Goal: Transaction & Acquisition: Book appointment/travel/reservation

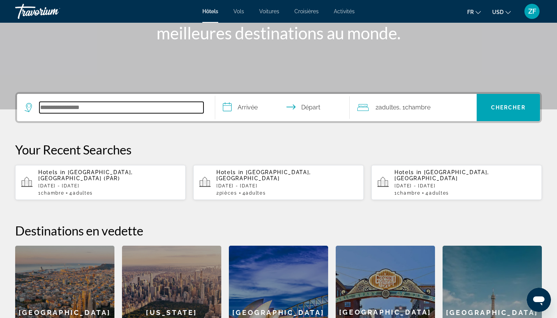
click at [40, 106] on input "Search hotel destination" at bounding box center [121, 107] width 164 height 11
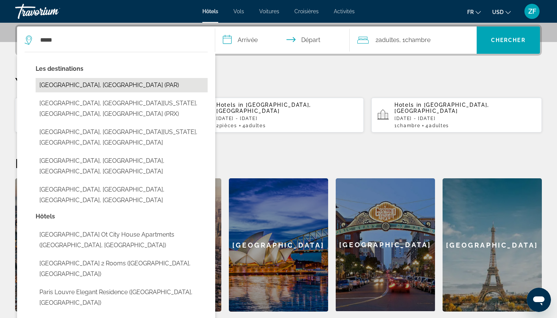
click at [88, 84] on button "Paris, France (PAR)" at bounding box center [122, 85] width 172 height 14
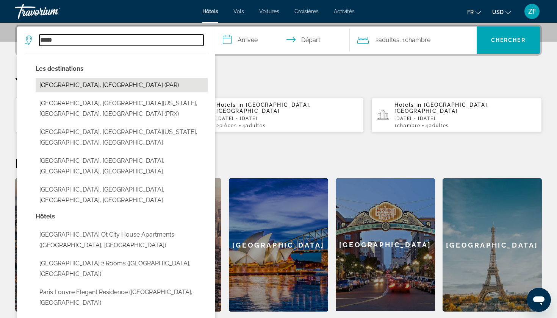
type input "**********"
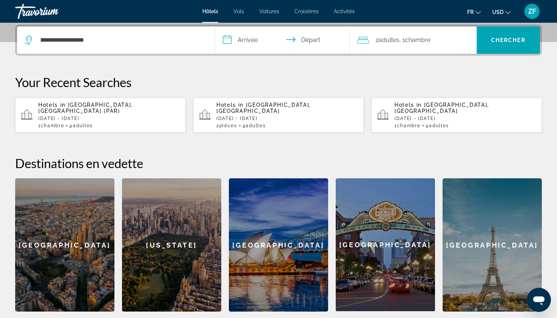
click at [246, 49] on input "**********" at bounding box center [284, 42] width 138 height 30
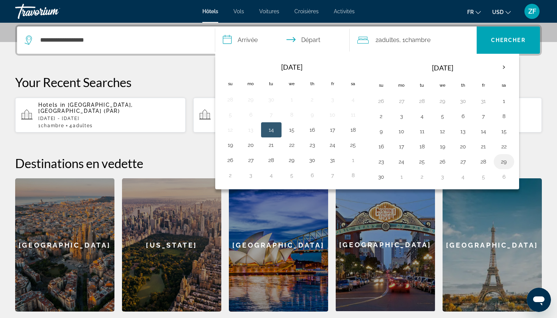
click at [500, 163] on button "29" at bounding box center [504, 162] width 12 height 11
click at [489, 161] on button "28" at bounding box center [484, 162] width 12 height 11
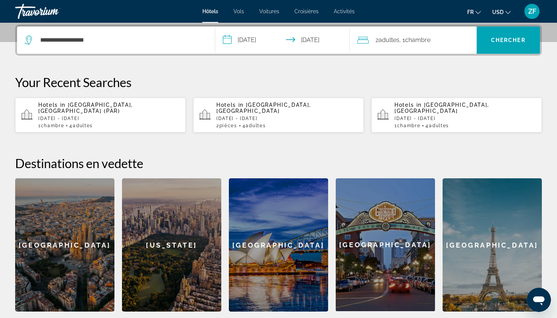
click at [258, 48] on input "**********" at bounding box center [284, 42] width 138 height 30
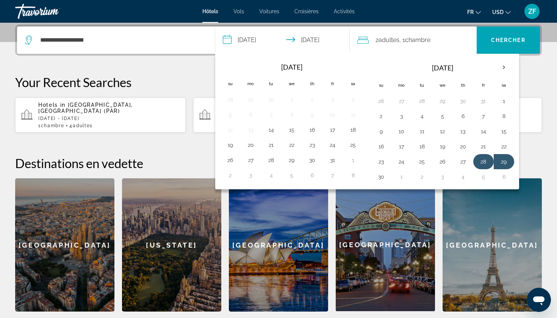
click at [485, 165] on button "28" at bounding box center [484, 162] width 12 height 11
click at [380, 181] on button "30" at bounding box center [381, 177] width 12 height 11
type input "**********"
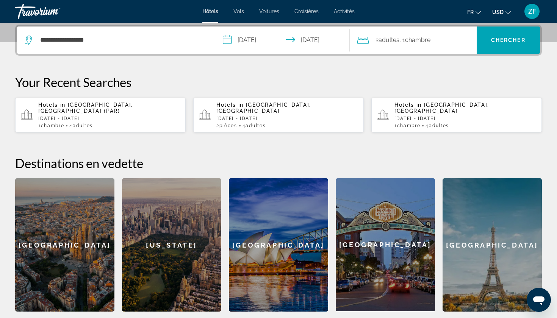
click at [408, 49] on div "2 Adulte Adultes , 1 Chambre pièces" at bounding box center [416, 40] width 119 height 27
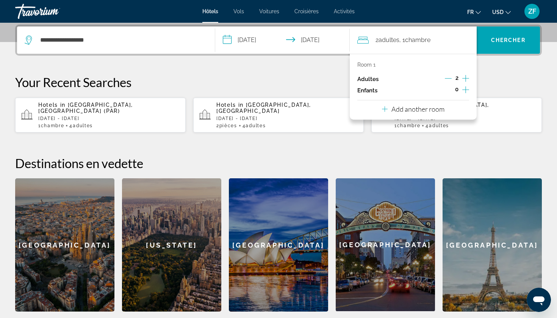
click at [465, 77] on icon "Increment adults" at bounding box center [466, 78] width 7 height 9
click at [505, 41] on span "Chercher" at bounding box center [508, 40] width 34 height 6
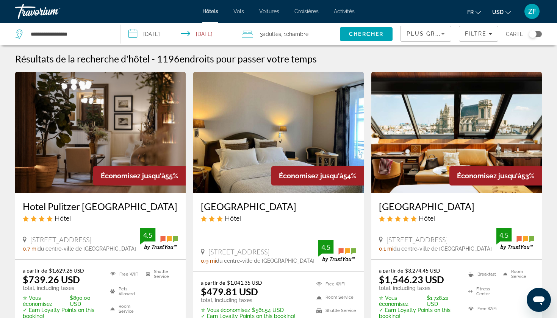
click at [263, 31] on span "3 Adulte Adultes" at bounding box center [270, 34] width 21 height 11
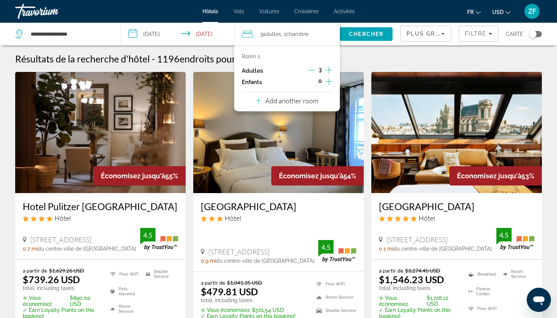
click at [329, 71] on icon "Increment adults" at bounding box center [329, 70] width 7 height 9
click at [296, 33] on span "Chambre" at bounding box center [298, 34] width 22 height 6
click at [286, 104] on p "Add another room" at bounding box center [291, 101] width 53 height 8
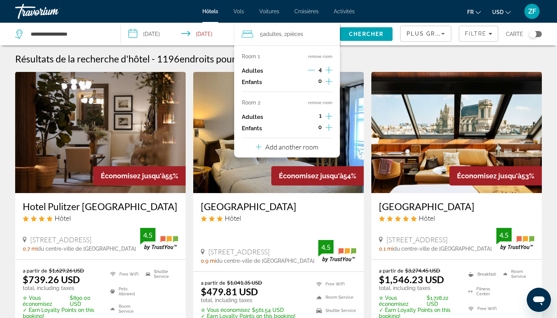
click at [314, 68] on icon "Decrement adults" at bounding box center [311, 70] width 7 height 7
click at [332, 116] on icon "Increment adults" at bounding box center [329, 116] width 7 height 9
click at [356, 33] on span "Chercher" at bounding box center [366, 34] width 34 height 6
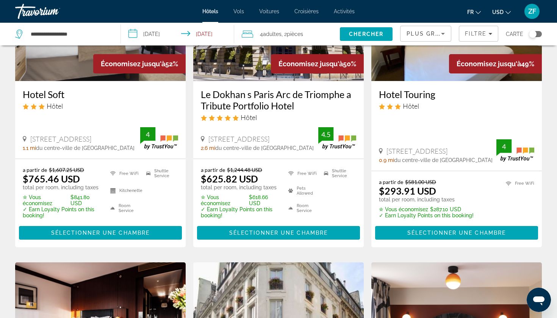
scroll to position [121, 0]
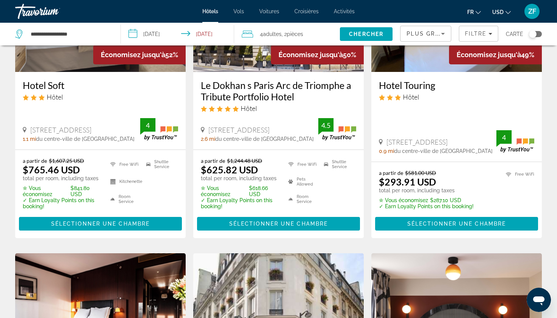
click at [540, 36] on div "Toggle map" at bounding box center [535, 34] width 13 height 6
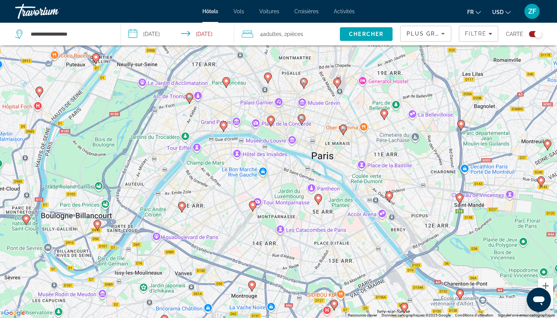
drag, startPoint x: 234, startPoint y: 144, endPoint x: 244, endPoint y: 187, distance: 44.0
click at [245, 187] on div "Pour activer le glissement avec le clavier, appuyez sur Alt+Entrée. Une fois ce…" at bounding box center [278, 159] width 557 height 318
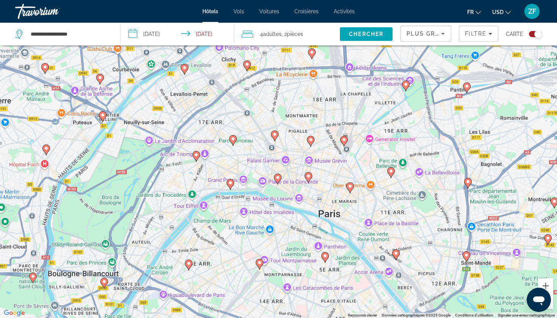
drag, startPoint x: 223, startPoint y: 99, endPoint x: 223, endPoint y: 132, distance: 33.4
click at [224, 133] on div "Pour activer le glissement avec le clavier, appuyez sur Alt+Entrée. Une fois ce…" at bounding box center [278, 159] width 557 height 318
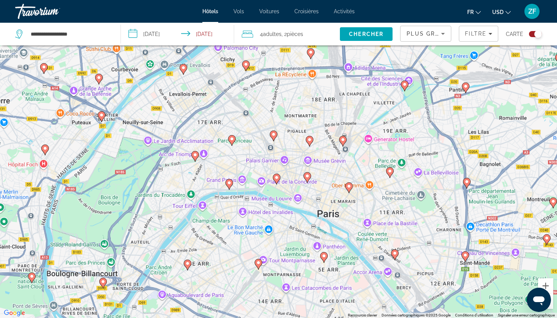
click at [231, 140] on image "Main content" at bounding box center [232, 139] width 5 height 5
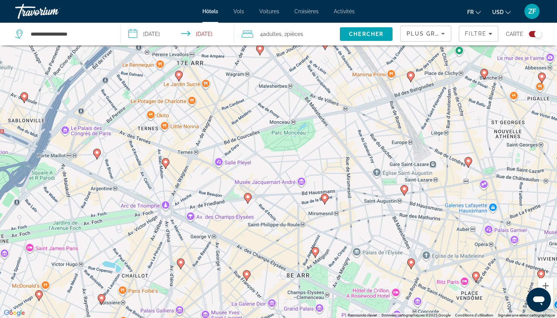
click at [250, 200] on icon "Main content" at bounding box center [248, 199] width 7 height 10
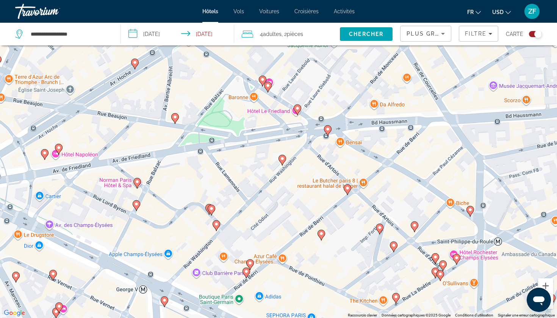
click at [279, 160] on icon "Main content" at bounding box center [283, 160] width 8 height 11
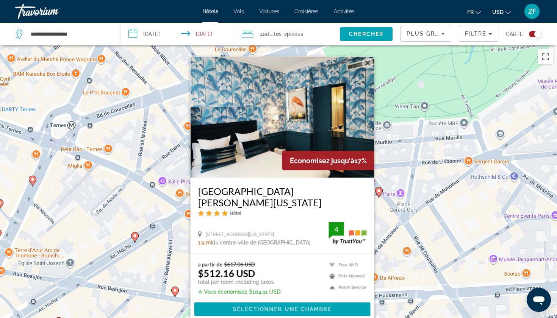
click at [534, 34] on div "Toggle map" at bounding box center [535, 34] width 13 height 6
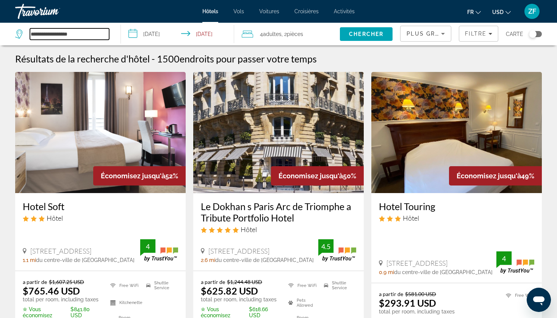
click at [66, 32] on input "**********" at bounding box center [69, 33] width 79 height 11
drag, startPoint x: 81, startPoint y: 33, endPoint x: 25, endPoint y: 33, distance: 55.7
click at [25, 33] on div "**********" at bounding box center [62, 33] width 94 height 11
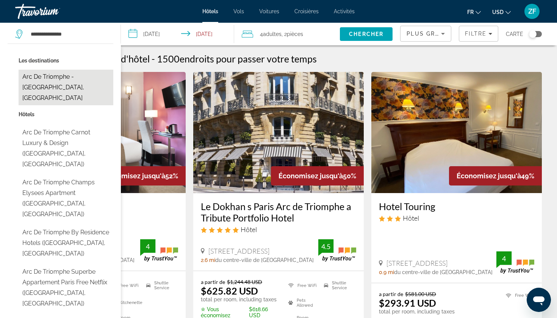
click at [68, 85] on button "Arc De Triomphe - Palais Des Congres, France" at bounding box center [66, 88] width 95 height 36
type input "**********"
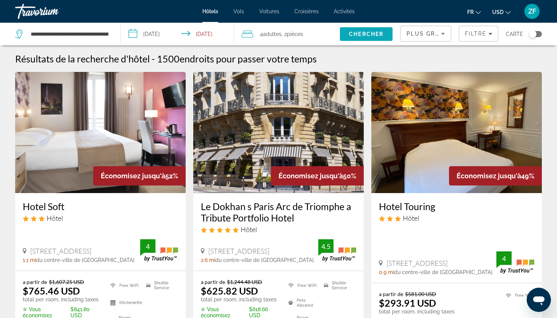
click at [360, 32] on span "Chercher" at bounding box center [366, 34] width 34 height 6
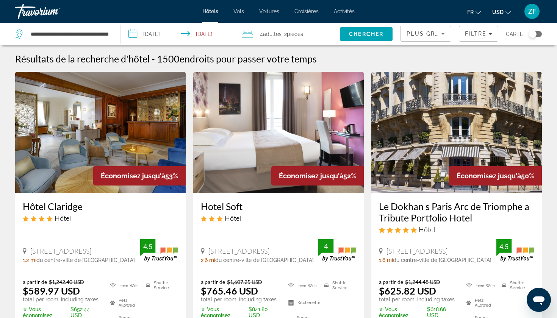
click at [542, 34] on app-hotels-search-filters "Plus grandes économies Filtre Carte" at bounding box center [478, 34] width 157 height 23
click at [537, 34] on div "Toggle map" at bounding box center [535, 34] width 13 height 6
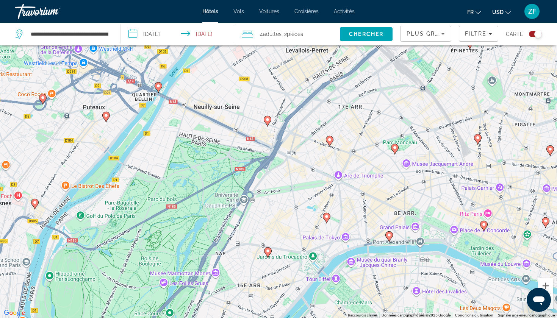
drag, startPoint x: 372, startPoint y: 166, endPoint x: 351, endPoint y: 168, distance: 20.9
click at [351, 168] on div "Pour activer le glissement avec le clavier, appuyez sur Alt+Entrée. Une fois ce…" at bounding box center [278, 159] width 557 height 318
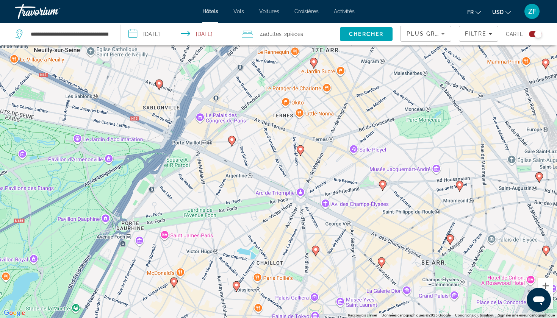
click at [233, 142] on icon "Main content" at bounding box center [232, 141] width 7 height 10
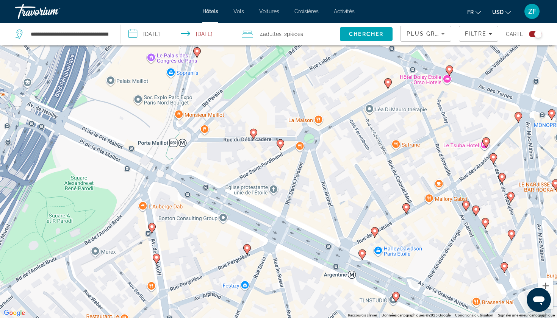
click at [281, 147] on icon "Main content" at bounding box center [280, 145] width 7 height 10
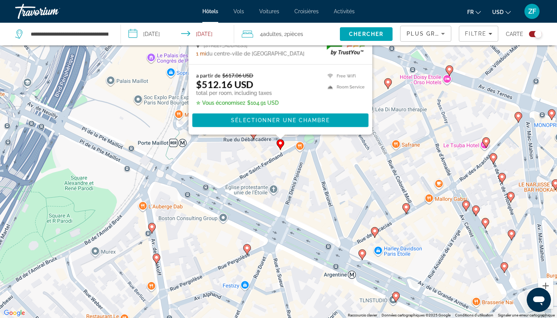
scroll to position [0, 0]
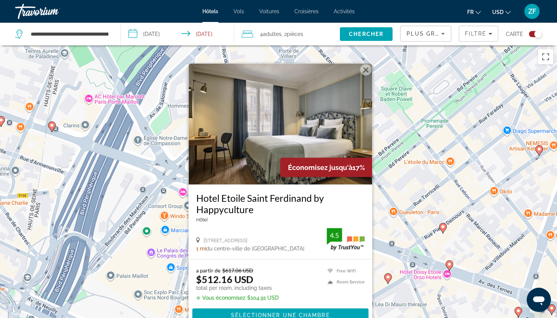
click at [366, 69] on button "Fermer" at bounding box center [366, 69] width 11 height 11
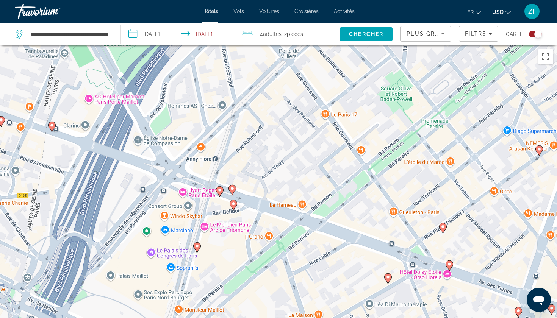
click at [218, 190] on icon "Main content" at bounding box center [219, 192] width 7 height 10
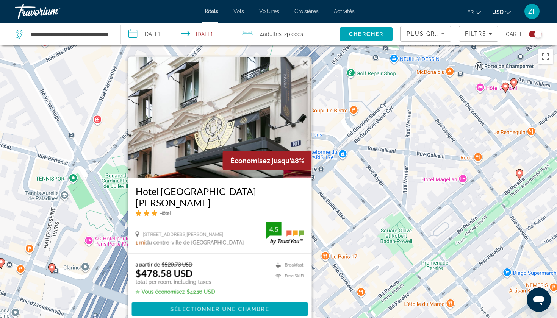
click at [304, 69] on button "Fermer" at bounding box center [305, 63] width 11 height 11
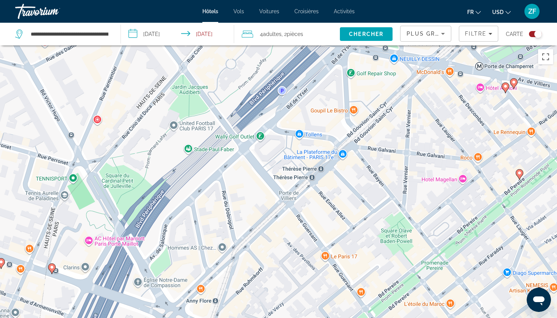
click at [530, 31] on button "Toggle map" at bounding box center [533, 34] width 19 height 7
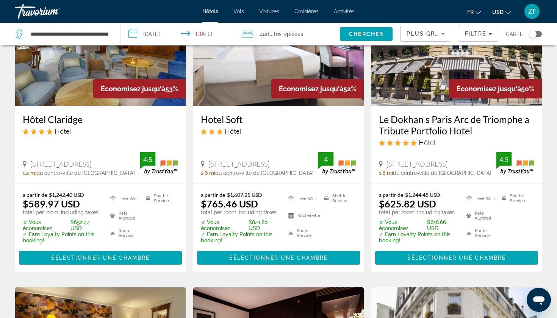
scroll to position [90, 0]
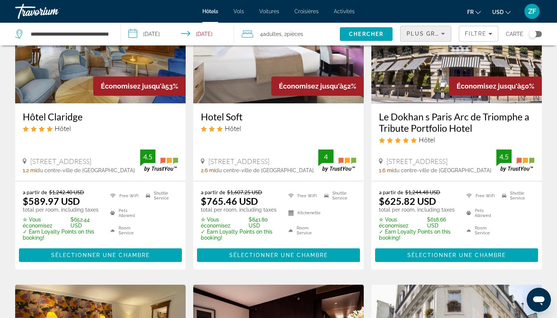
click at [434, 33] on span "Plus grandes économies" at bounding box center [452, 34] width 91 height 6
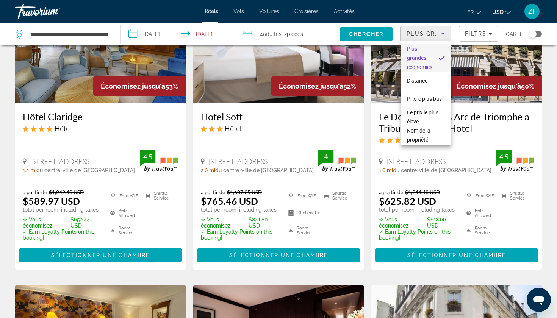
click at [482, 34] on div at bounding box center [278, 159] width 557 height 318
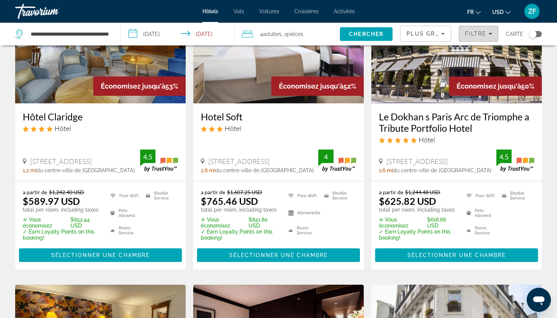
click at [482, 34] on span "Filtre" at bounding box center [476, 34] width 22 height 6
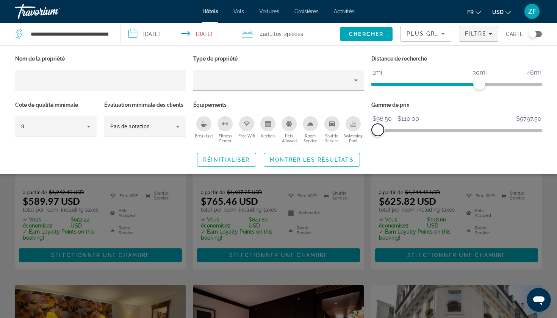
drag, startPoint x: 535, startPoint y: 128, endPoint x: 378, endPoint y: 136, distance: 157.5
click at [378, 136] on div "Gamme de prix $96.50 $5797.50 $96.50 $110.00 $96.50 - $110.00" at bounding box center [457, 123] width 178 height 46
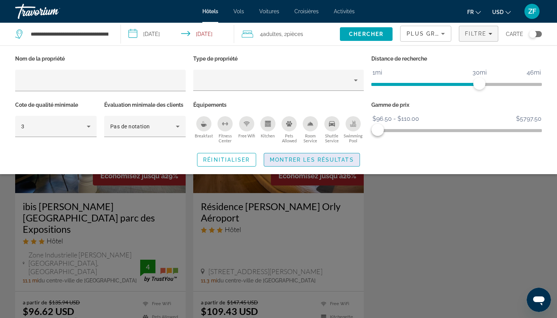
click at [306, 160] on span "Montrer les résultats" at bounding box center [312, 160] width 84 height 6
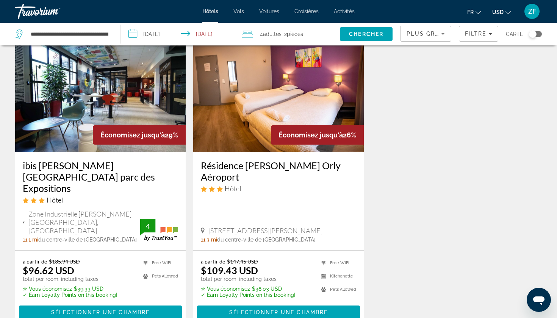
scroll to position [44, 0]
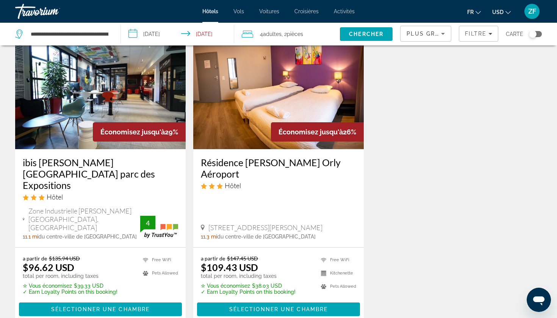
click at [537, 33] on div "Toggle map" at bounding box center [535, 34] width 13 height 6
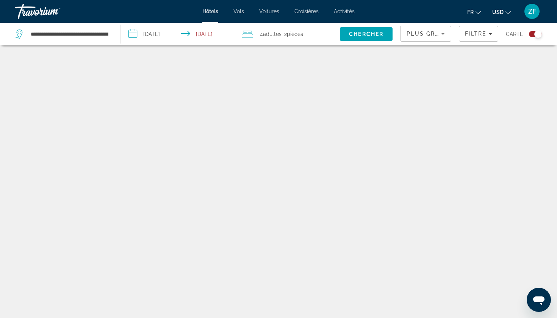
scroll to position [45, 0]
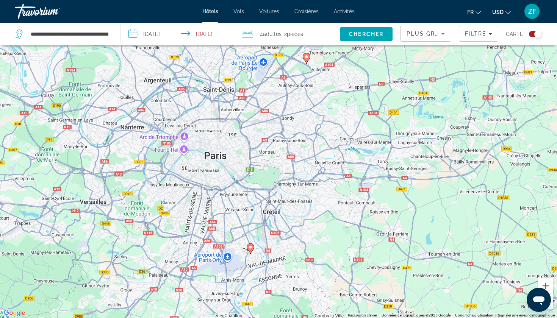
click at [530, 31] on div "Toggle map" at bounding box center [535, 34] width 13 height 6
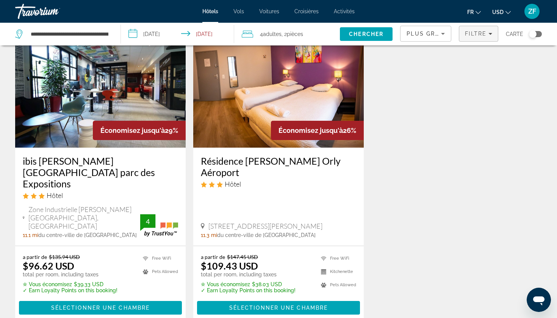
click at [469, 34] on span "Filtre" at bounding box center [476, 34] width 22 height 6
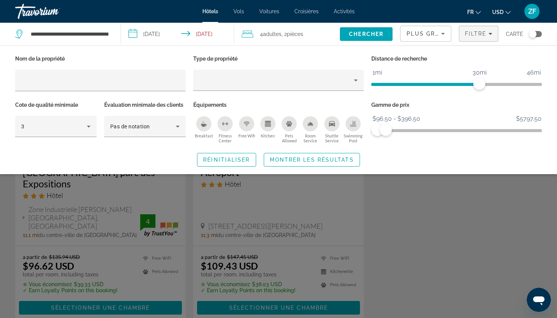
drag, startPoint x: 386, startPoint y: 130, endPoint x: 397, endPoint y: 131, distance: 10.6
click at [397, 131] on span "ngx-slider" at bounding box center [457, 130] width 171 height 3
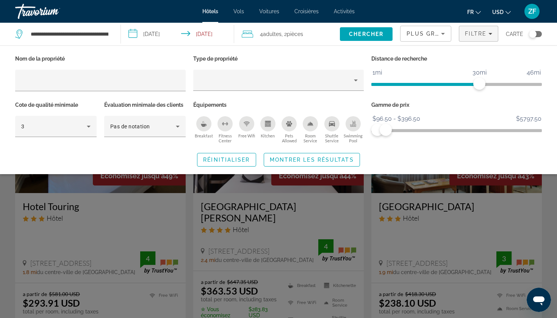
click at [393, 129] on ngx-slider "$96.50 $5797.50 $96.50 $396.50 $96.50 - $396.50" at bounding box center [457, 130] width 171 height 2
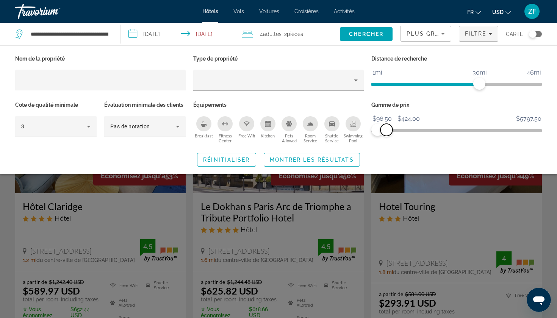
drag, startPoint x: 393, startPoint y: 129, endPoint x: 387, endPoint y: 129, distance: 6.5
click at [387, 129] on span "ngx-slider-max" at bounding box center [387, 130] width 12 height 12
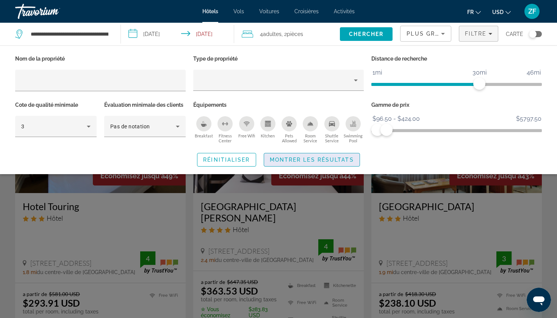
click at [301, 157] on span "Montrer les résultats" at bounding box center [312, 160] width 84 height 6
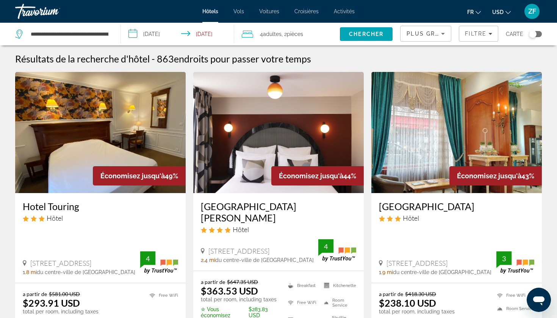
click at [539, 33] on div "Toggle map" at bounding box center [535, 34] width 13 height 6
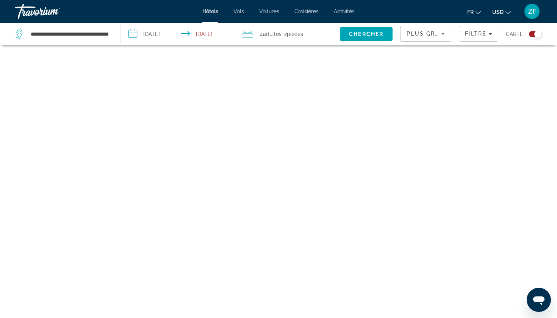
scroll to position [45, 0]
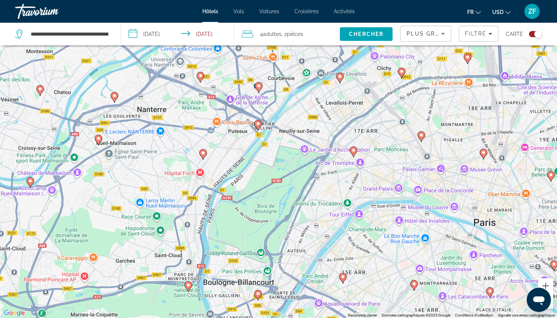
drag, startPoint x: 343, startPoint y: 163, endPoint x: 299, endPoint y: 163, distance: 44.7
click at [299, 163] on div "Pour activer le glissement avec le clavier, appuyez sur Alt+Entrée. Une fois ce…" at bounding box center [278, 159] width 557 height 318
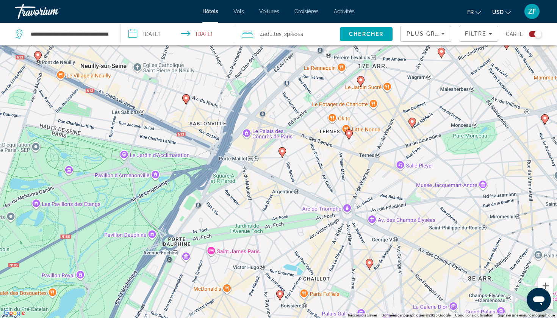
click at [350, 136] on icon "Main content" at bounding box center [349, 135] width 7 height 10
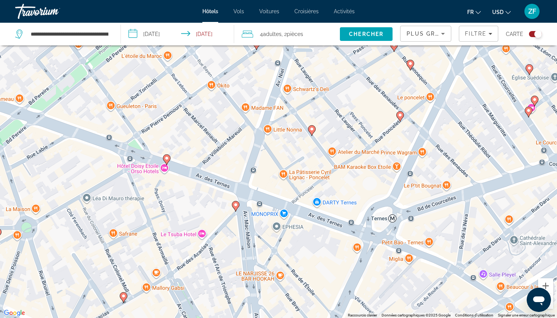
click at [236, 205] on image "Main content" at bounding box center [236, 205] width 5 height 5
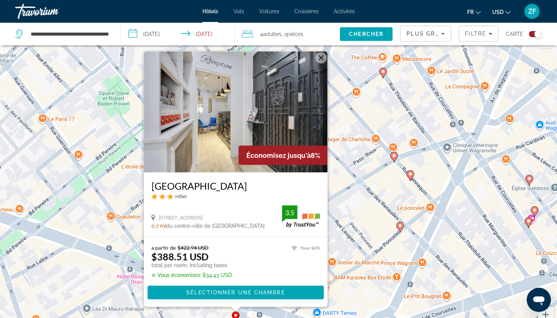
scroll to position [19, 0]
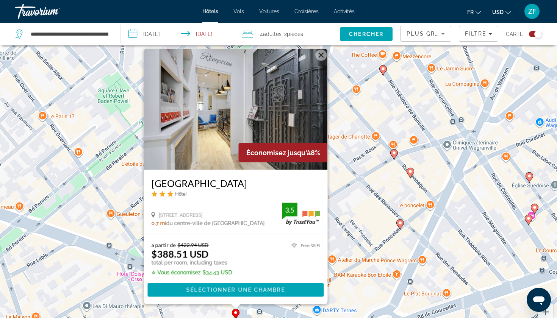
click at [320, 50] on button "Fermer" at bounding box center [321, 55] width 11 height 11
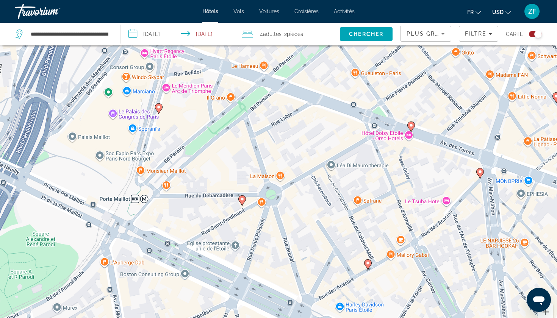
drag, startPoint x: 204, startPoint y: 207, endPoint x: 445, endPoint y: 65, distance: 279.7
click at [445, 65] on div "Pour activer le glissement avec le clavier, appuyez sur Alt+Entrée. Une fois ce…" at bounding box center [278, 185] width 557 height 318
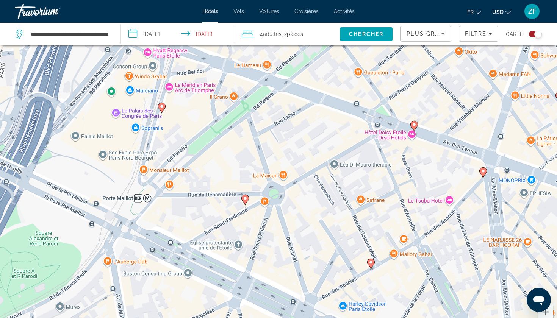
click at [163, 107] on image "Main content" at bounding box center [162, 106] width 5 height 5
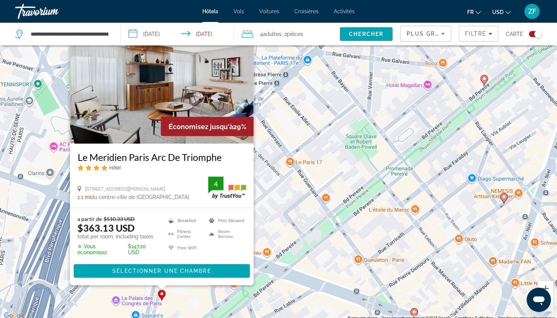
scroll to position [44, 0]
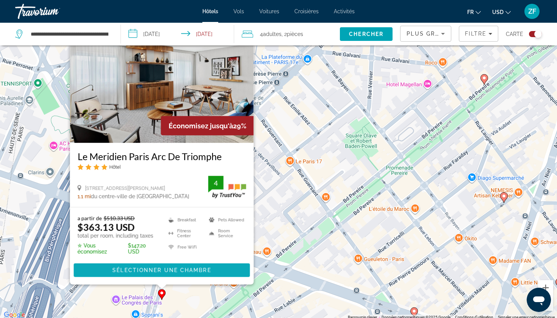
click at [153, 266] on span "Main content" at bounding box center [162, 271] width 176 height 18
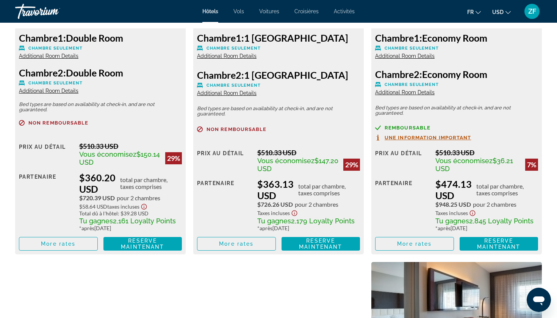
scroll to position [1140, 0]
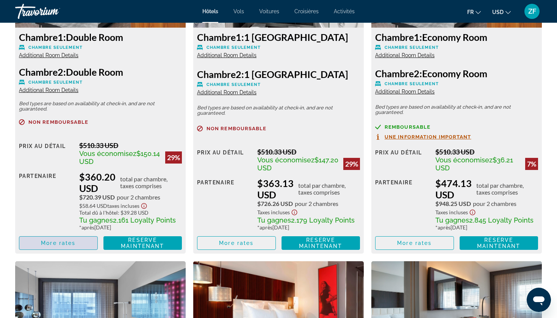
click at [72, 246] on span "More rates" at bounding box center [58, 243] width 34 height 6
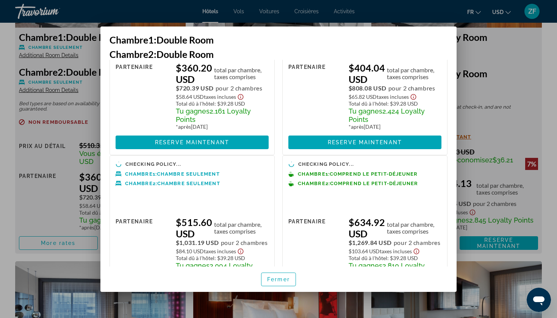
scroll to position [102, 0]
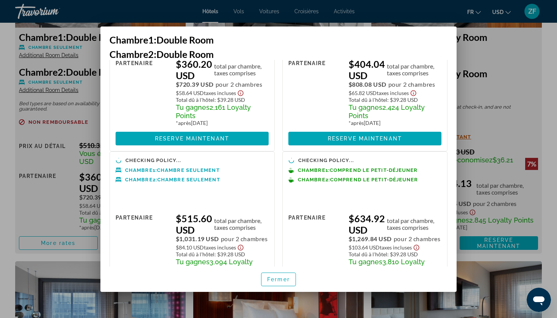
click at [0, 220] on div at bounding box center [278, 159] width 557 height 318
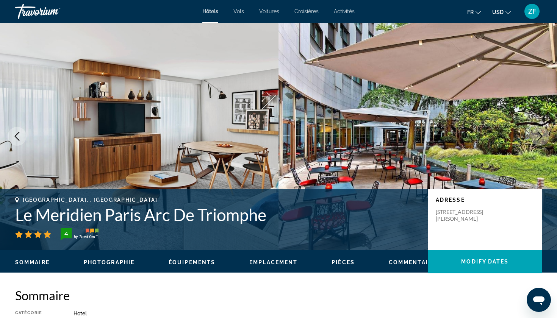
scroll to position [1140, 0]
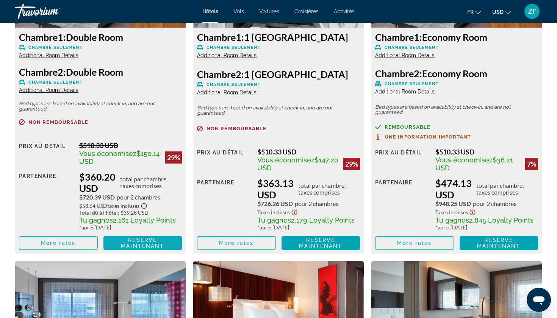
click at [157, 246] on span "Reserve maintenant" at bounding box center [142, 243] width 43 height 12
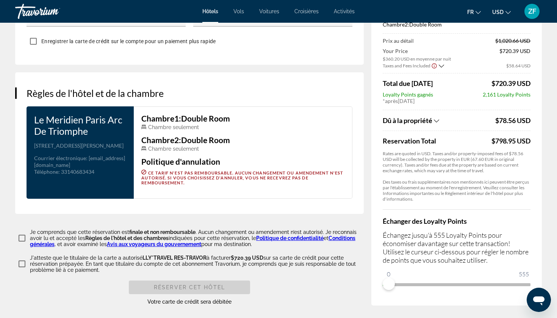
scroll to position [888, 0]
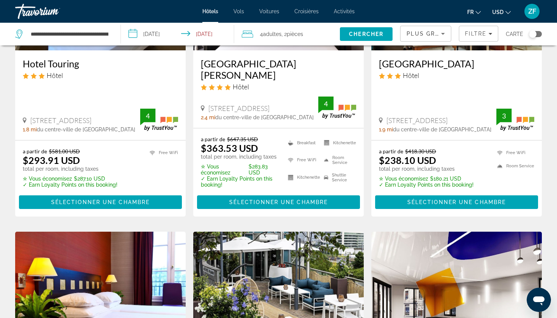
scroll to position [168, 0]
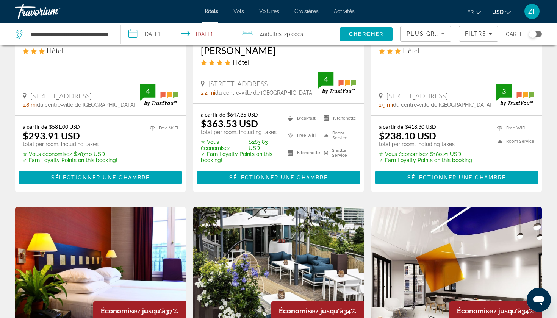
click at [537, 34] on div "Toggle map" at bounding box center [535, 34] width 13 height 6
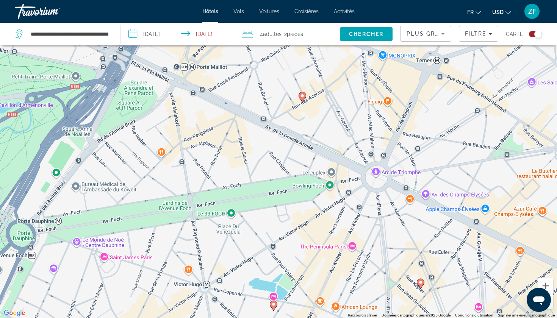
drag, startPoint x: 256, startPoint y: 123, endPoint x: 104, endPoint y: 283, distance: 220.7
click at [104, 283] on div "Pour activer le glissement avec le clavier, appuyez sur Alt+Entrée. Une fois ce…" at bounding box center [278, 159] width 557 height 318
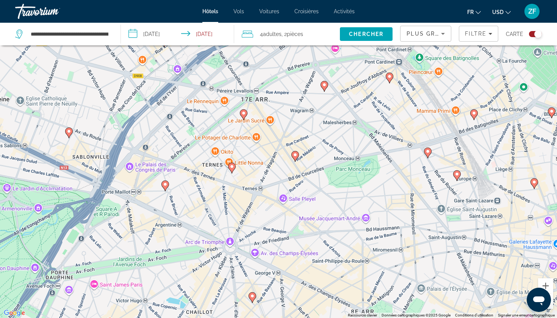
click at [165, 187] on icon "Main content" at bounding box center [165, 186] width 7 height 10
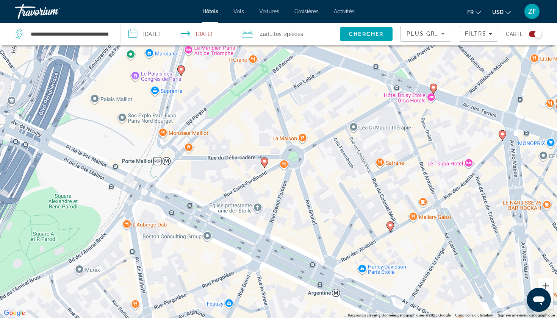
drag, startPoint x: 257, startPoint y: 116, endPoint x: 236, endPoint y: 160, distance: 48.9
click at [236, 160] on div "Pour naviguer, appuyez sur les touches fléchées. Pour activer le glissement ave…" at bounding box center [278, 159] width 557 height 318
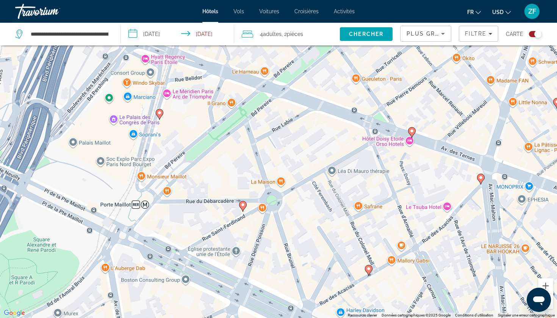
click at [159, 114] on image "Main content" at bounding box center [159, 113] width 5 height 5
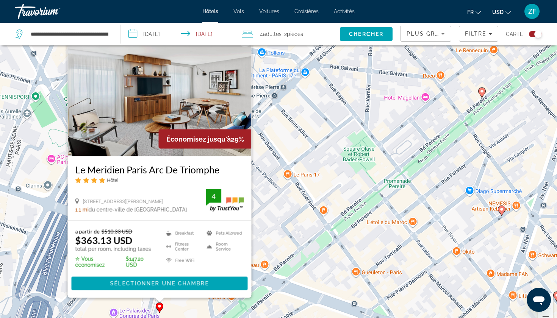
scroll to position [41, 0]
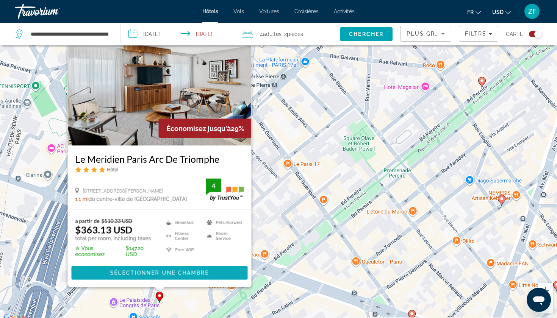
click at [189, 273] on span "Sélectionner une chambre" at bounding box center [159, 273] width 99 height 6
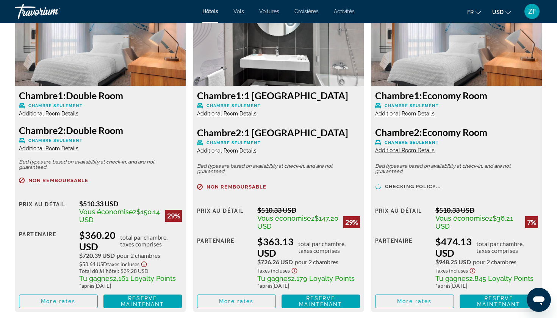
scroll to position [1085, 0]
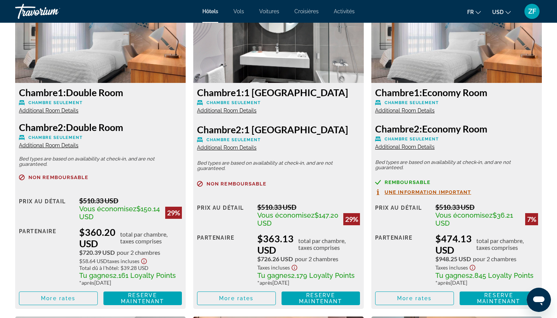
click at [232, 113] on span "Additional Room Details" at bounding box center [227, 111] width 60 height 6
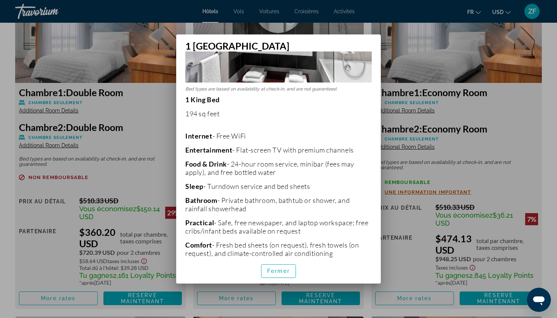
scroll to position [23, 0]
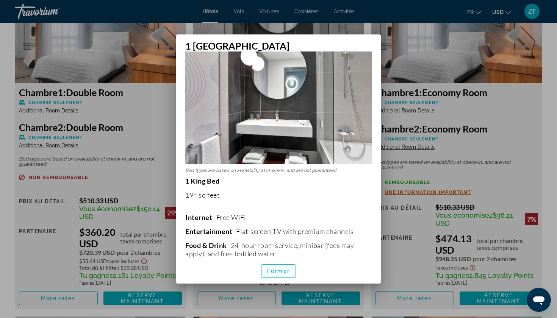
click at [278, 266] on span "button" at bounding box center [279, 271] width 34 height 18
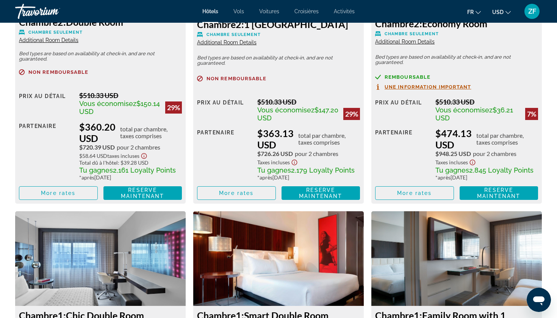
scroll to position [1192, 0]
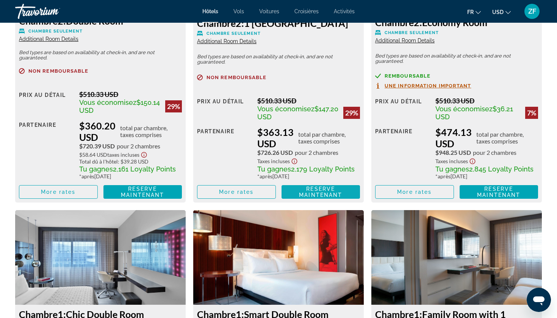
click at [320, 195] on span "Reserve maintenant" at bounding box center [320, 192] width 43 height 12
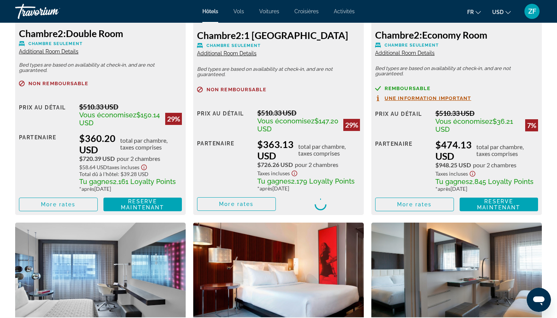
scroll to position [1166, 0]
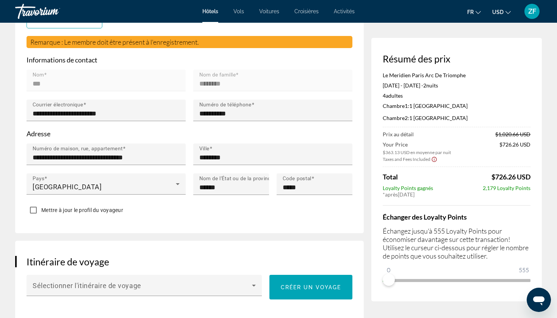
scroll to position [223, 0]
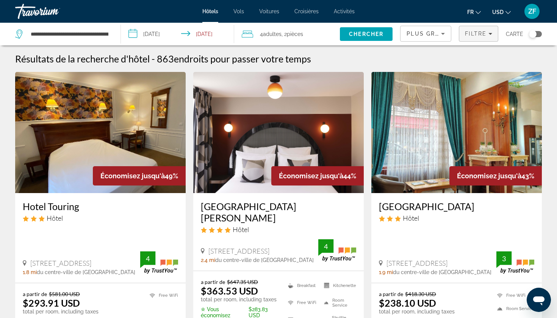
click at [477, 41] on span "Filters" at bounding box center [478, 34] width 39 height 18
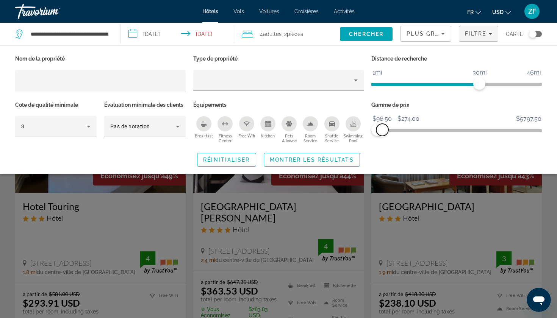
drag, startPoint x: 387, startPoint y: 131, endPoint x: 383, endPoint y: 130, distance: 3.8
click at [383, 130] on span "ngx-slider-max" at bounding box center [382, 130] width 12 height 12
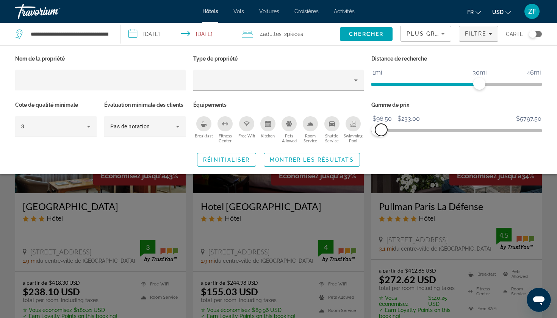
drag, startPoint x: 385, startPoint y: 131, endPoint x: 381, endPoint y: 130, distance: 3.9
click at [381, 130] on span "ngx-slider-max" at bounding box center [381, 130] width 12 height 12
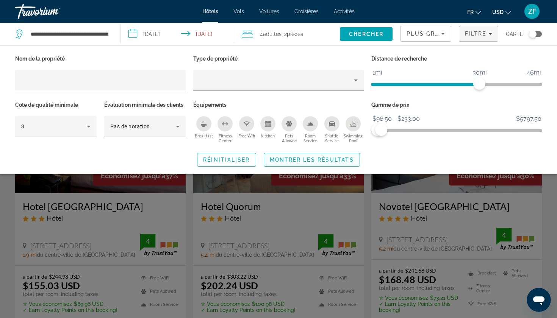
click at [328, 155] on span "Search widget" at bounding box center [312, 160] width 96 height 18
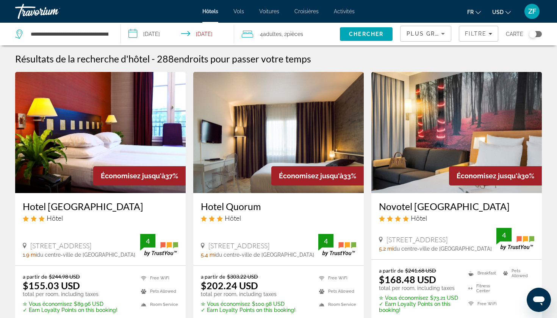
click at [541, 32] on div "Toggle map" at bounding box center [535, 34] width 13 height 6
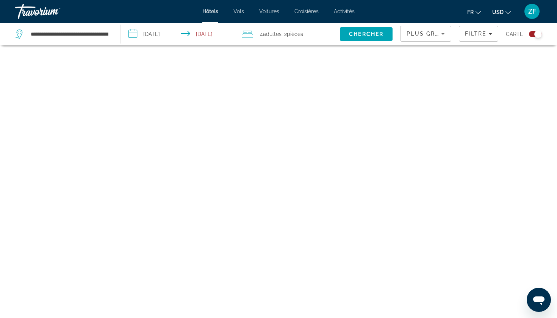
scroll to position [45, 0]
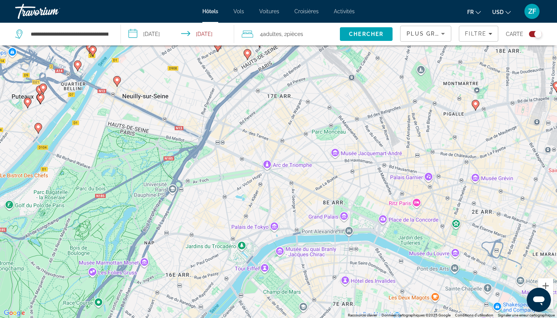
drag, startPoint x: 333, startPoint y: 127, endPoint x: 298, endPoint y: 217, distance: 96.9
click at [298, 218] on div "Pour activer le glissement avec le clavier, appuyez sur Alt+Entrée. Une fois ce…" at bounding box center [278, 159] width 557 height 318
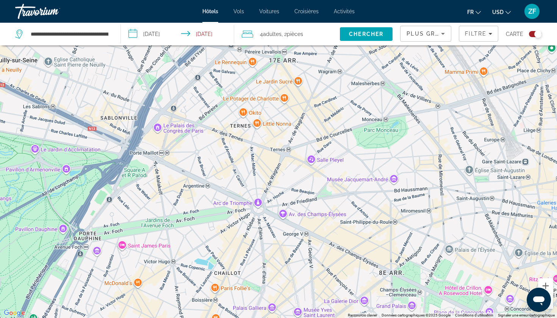
drag, startPoint x: 221, startPoint y: 147, endPoint x: 245, endPoint y: 232, distance: 88.0
click at [245, 232] on div "Pour activer le glissement avec le clavier, appuyez sur Alt+Entrée. Une fois ce…" at bounding box center [278, 159] width 557 height 318
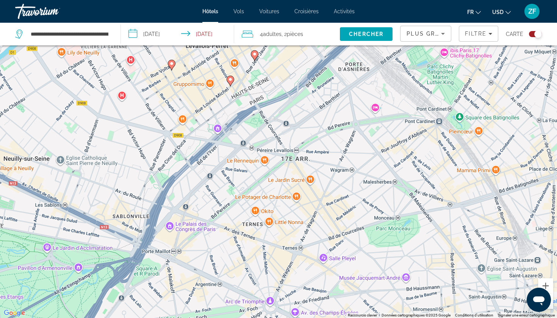
drag, startPoint x: 229, startPoint y: 192, endPoint x: 234, endPoint y: 272, distance: 79.8
click at [234, 272] on div "Pour activer le glissement avec le clavier, appuyez sur Alt+Entrée. Une fois ce…" at bounding box center [278, 159] width 557 height 318
click at [230, 81] on image "Main content" at bounding box center [231, 79] width 5 height 5
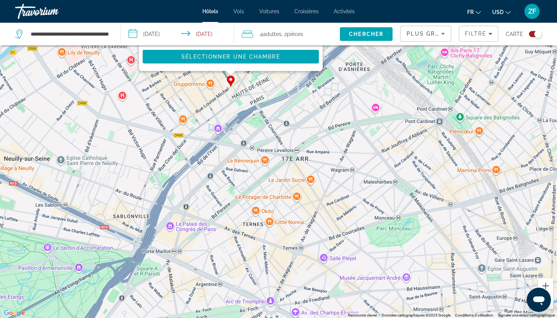
scroll to position [0, 0]
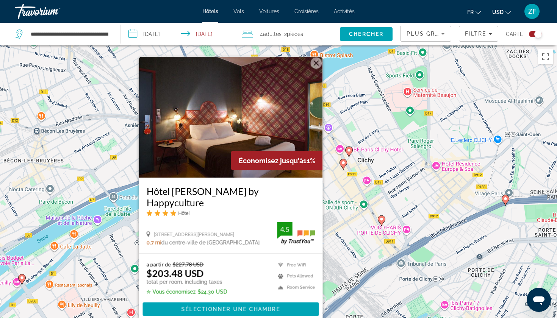
click at [317, 69] on button "Fermer" at bounding box center [316, 63] width 11 height 11
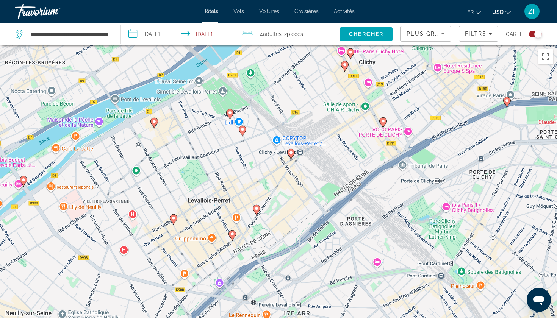
drag, startPoint x: 285, startPoint y: 252, endPoint x: 287, endPoint y: 153, distance: 99.7
click at [287, 153] on div "Pour activer le glissement avec le clavier, appuyez sur Alt+Entrée. Une fois ce…" at bounding box center [278, 204] width 557 height 318
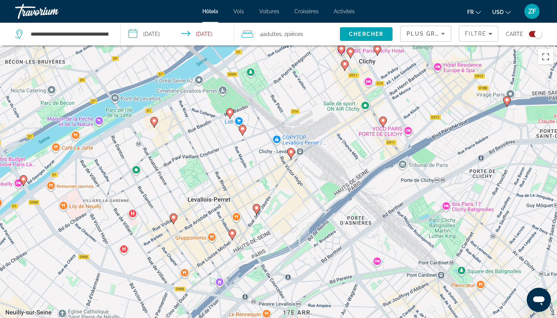
click at [256, 212] on icon "Main content" at bounding box center [256, 210] width 7 height 10
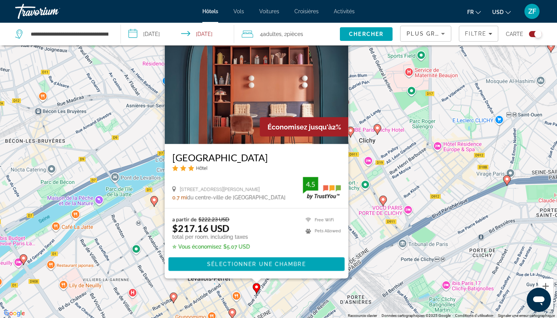
scroll to position [44, 0]
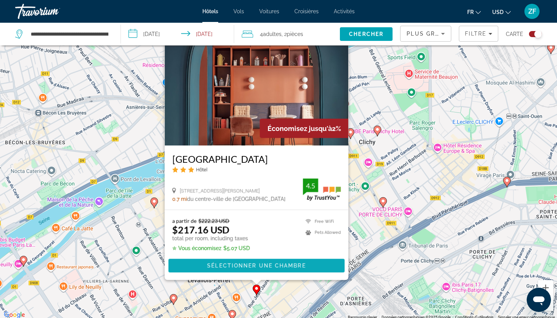
click at [249, 262] on span "Main content" at bounding box center [257, 266] width 176 height 18
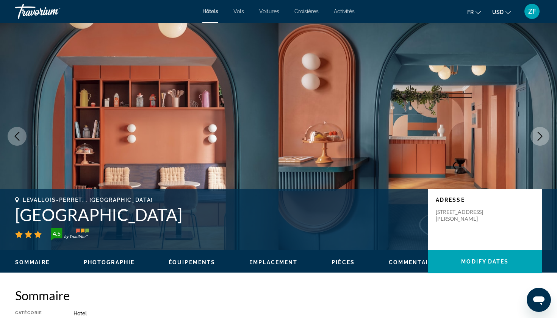
click at [546, 131] on button "Next image" at bounding box center [540, 136] width 19 height 19
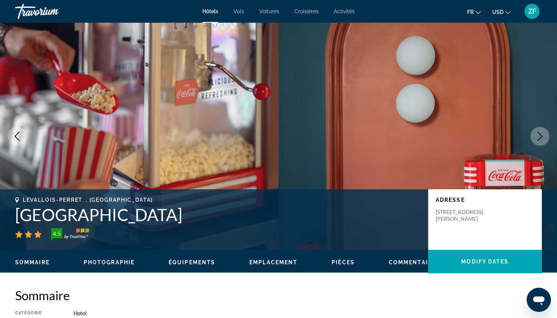
click at [545, 132] on button "Next image" at bounding box center [540, 136] width 19 height 19
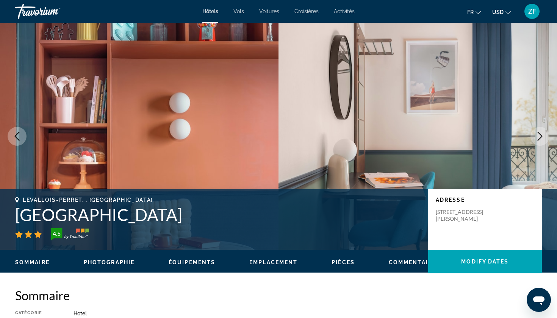
click at [544, 132] on icon "Next image" at bounding box center [540, 136] width 9 height 9
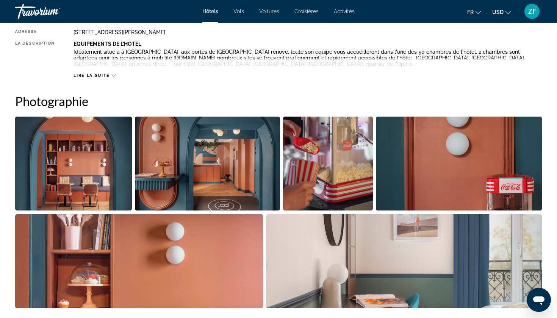
scroll to position [296, 0]
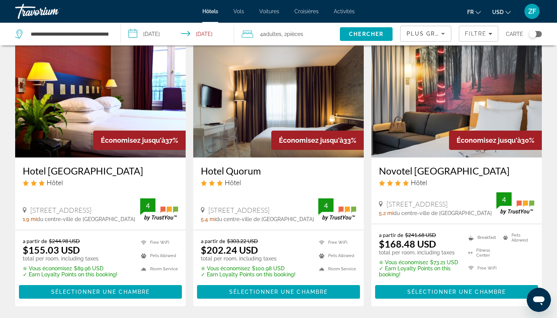
scroll to position [37, 0]
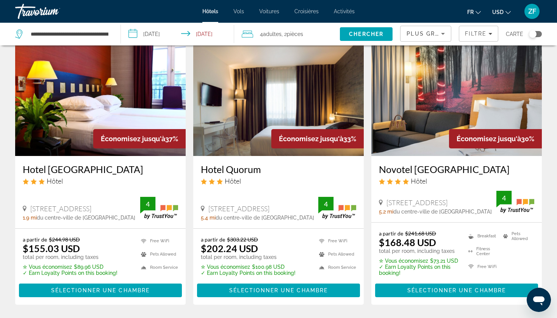
click at [540, 33] on div "Toggle map" at bounding box center [535, 34] width 13 height 6
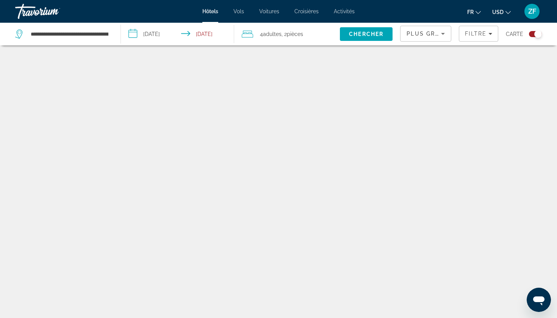
scroll to position [45, 0]
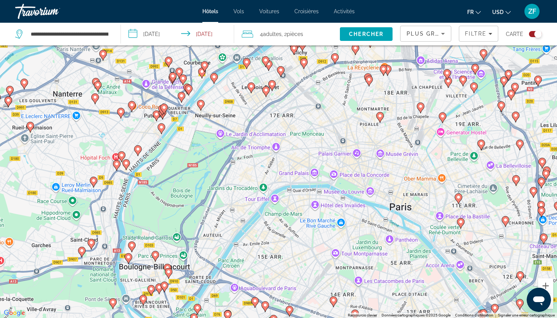
drag, startPoint x: 251, startPoint y: 112, endPoint x: 290, endPoint y: 153, distance: 56.0
click at [290, 153] on div "Pour activer le glissement avec le clavier, appuyez sur Alt+Entrée. Une fois ce…" at bounding box center [278, 159] width 557 height 318
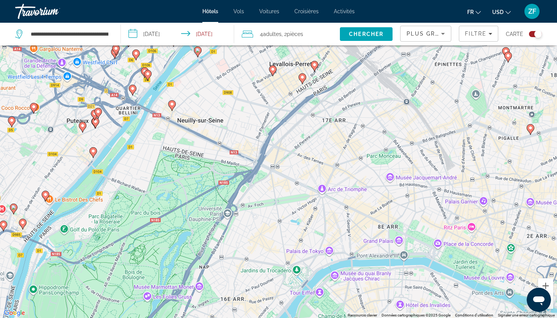
click at [176, 105] on icon "Main content" at bounding box center [172, 105] width 8 height 11
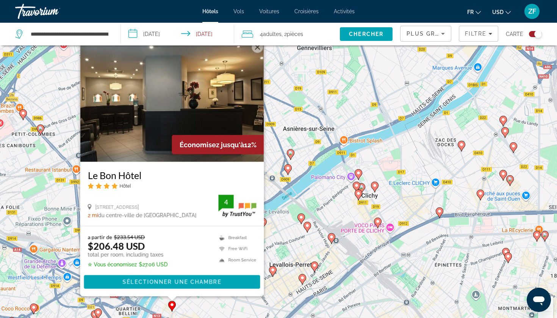
scroll to position [28, 0]
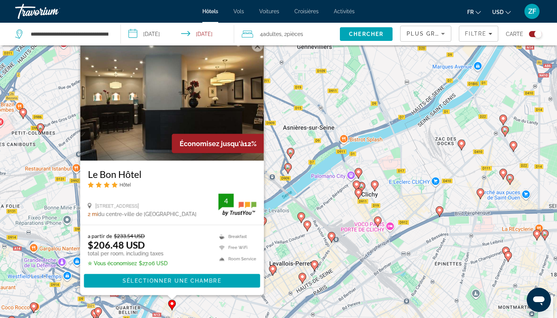
click at [141, 136] on img "Main content" at bounding box center [172, 100] width 184 height 121
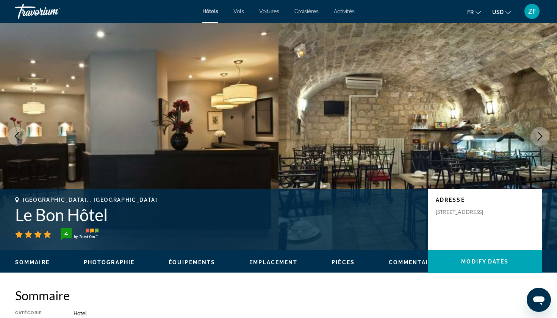
click at [533, 140] on button "Next image" at bounding box center [540, 136] width 19 height 19
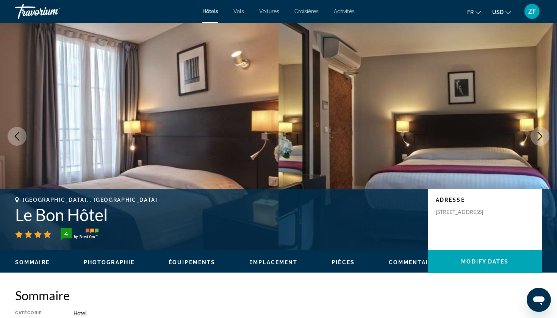
click at [533, 139] on button "Next image" at bounding box center [540, 136] width 19 height 19
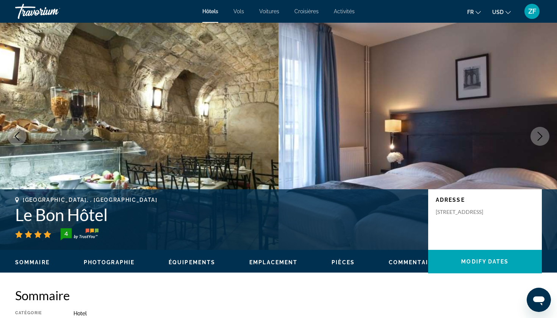
click at [533, 139] on button "Next image" at bounding box center [540, 136] width 19 height 19
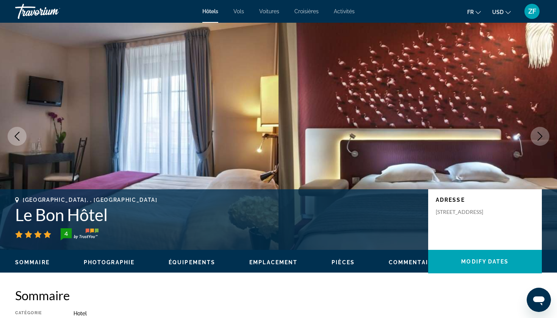
click at [533, 139] on button "Next image" at bounding box center [540, 136] width 19 height 19
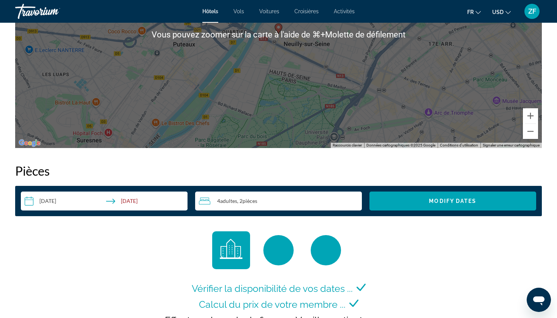
scroll to position [854, 0]
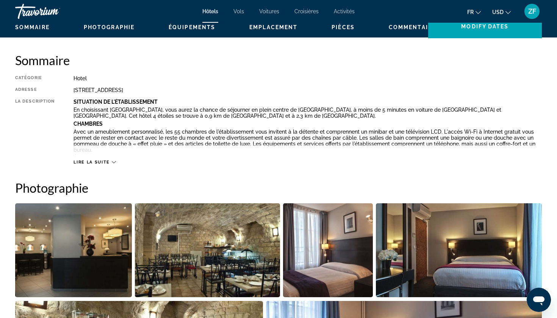
scroll to position [237, 0]
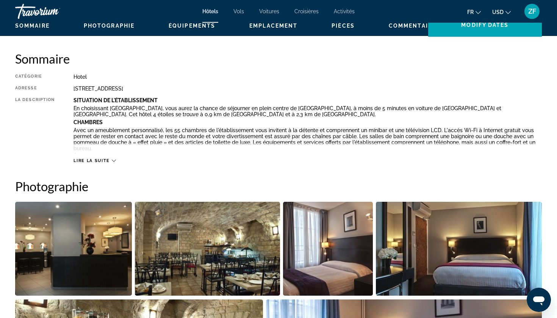
click at [99, 162] on span "Lire la suite" at bounding box center [92, 160] width 36 height 5
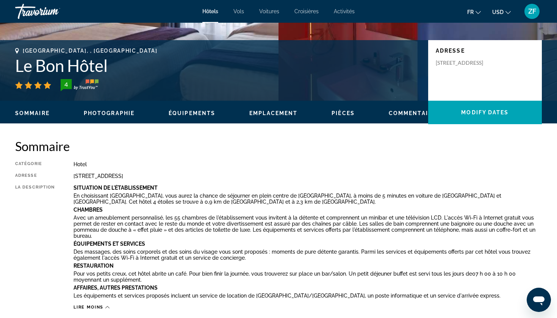
scroll to position [149, 0]
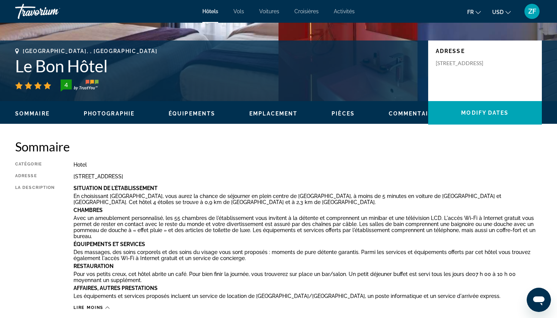
drag, startPoint x: 463, startPoint y: 76, endPoint x: 434, endPoint y: 60, distance: 32.7
click at [434, 60] on div "Adresse [STREET_ADDRESS]" at bounding box center [485, 71] width 114 height 61
copy p "[STREET_ADDRESS]"
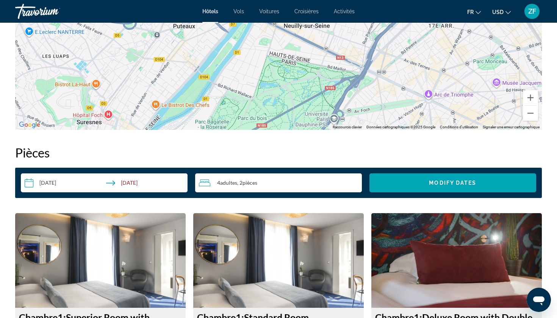
scroll to position [861, 0]
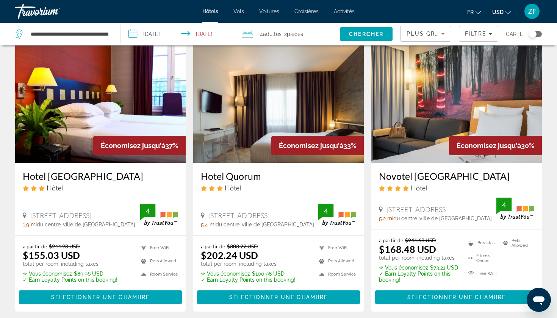
scroll to position [35, 0]
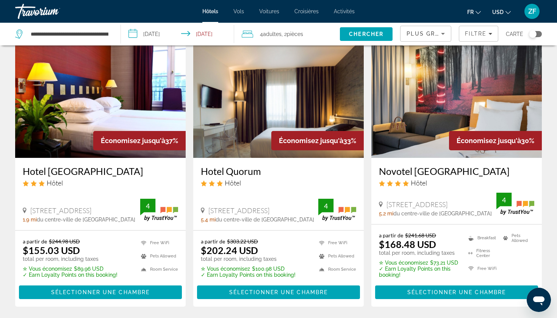
click at [533, 30] on div "Toggle map" at bounding box center [533, 34] width 8 height 8
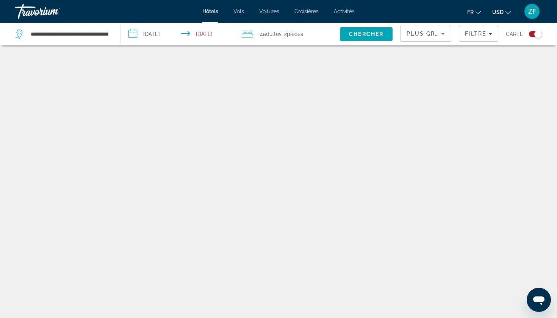
scroll to position [45, 0]
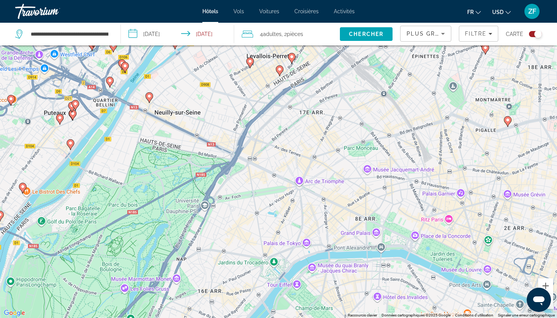
drag, startPoint x: 319, startPoint y: 153, endPoint x: 255, endPoint y: 173, distance: 66.8
click at [255, 173] on div "Pour activer le glissement avec le clavier, appuyez sur Alt+Entrée. Une fois ce…" at bounding box center [278, 159] width 557 height 318
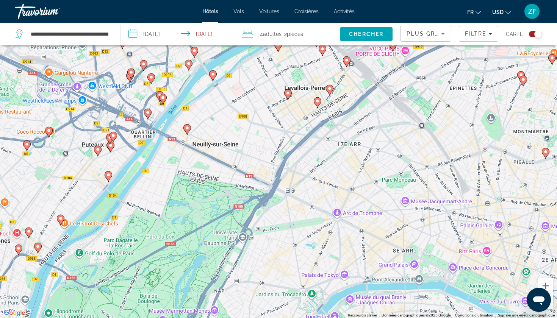
drag, startPoint x: 356, startPoint y: 126, endPoint x: 324, endPoint y: 173, distance: 56.8
click at [324, 173] on div "Pour activer le glissement avec le clavier, appuyez sur Alt+Entrée. Une fois ce…" at bounding box center [278, 159] width 557 height 318
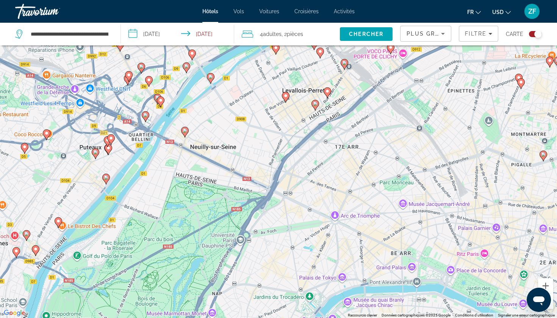
click at [285, 95] on image "Main content" at bounding box center [286, 96] width 5 height 5
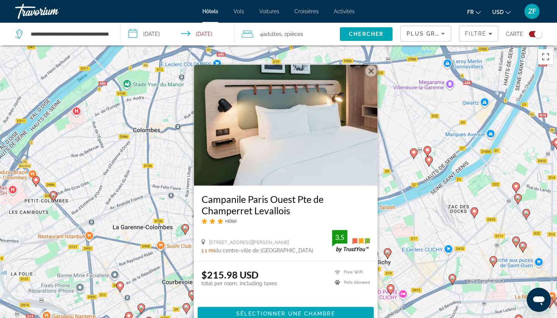
scroll to position [2, 0]
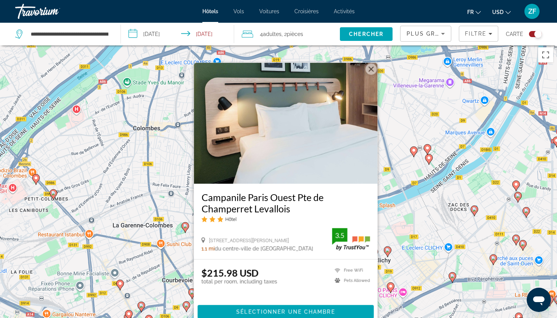
click at [366, 68] on button "Fermer" at bounding box center [371, 69] width 11 height 11
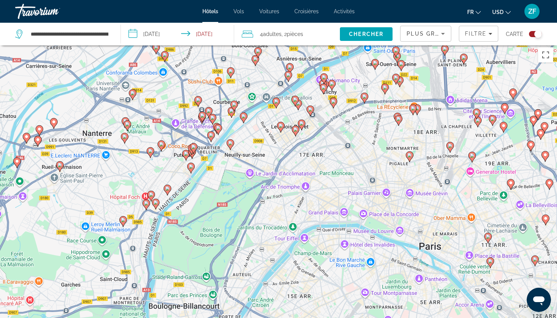
drag, startPoint x: 361, startPoint y: 262, endPoint x: 315, endPoint y: 87, distance: 180.7
click at [315, 87] on div "Pour activer le glissement avec le clavier, appuyez sur Alt+Entrée. Une fois ce…" at bounding box center [278, 203] width 557 height 318
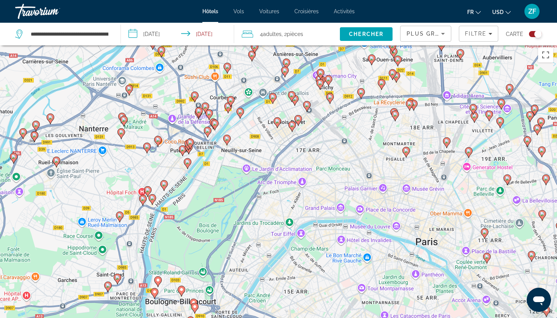
click at [296, 121] on image "Main content" at bounding box center [298, 119] width 5 height 5
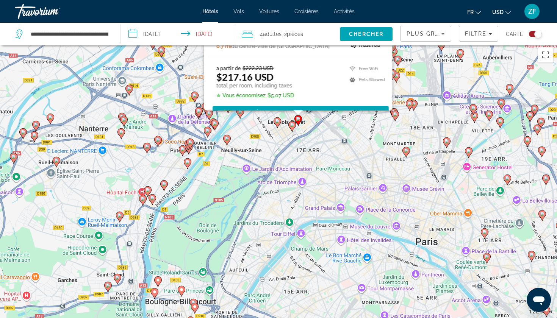
scroll to position [0, 0]
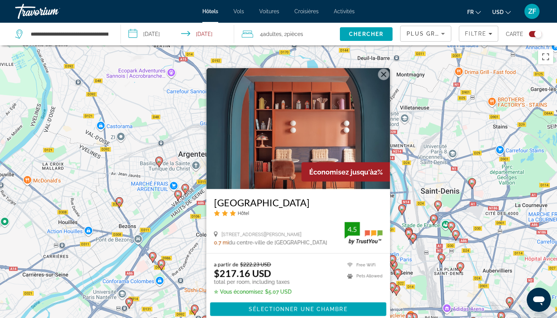
click at [382, 75] on button "Fermer" at bounding box center [383, 74] width 11 height 11
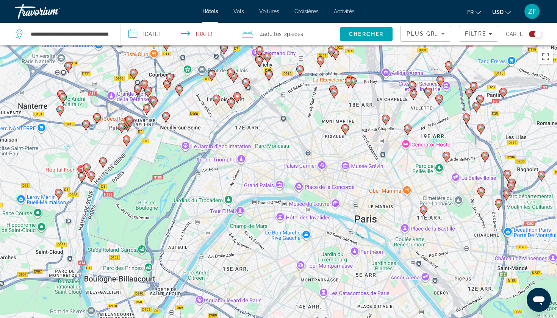
drag, startPoint x: 344, startPoint y: 257, endPoint x: 285, endPoint y: 20, distance: 243.7
click at [285, 20] on div "**********" at bounding box center [278, 159] width 557 height 318
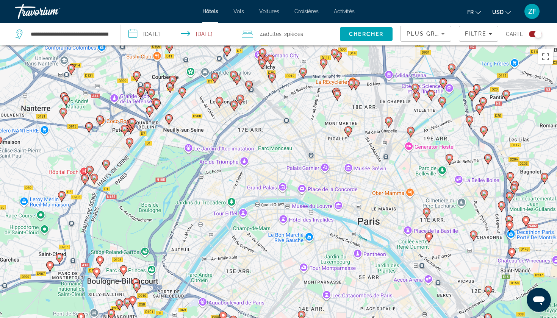
click at [171, 123] on gmp-advanced-marker "Main content" at bounding box center [169, 119] width 8 height 11
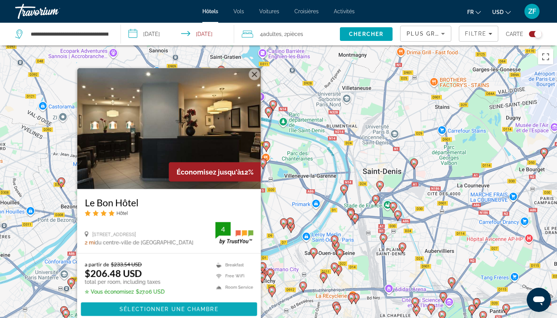
click at [139, 311] on span "Sélectionner une chambre" at bounding box center [169, 310] width 99 height 6
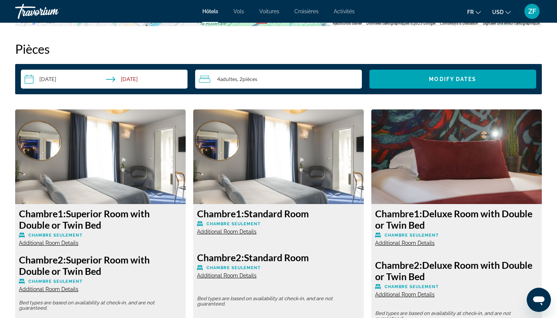
scroll to position [968, 0]
